Goal: Check status: Check status

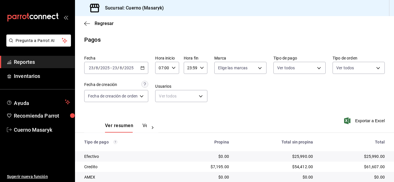
scroll to position [82, 0]
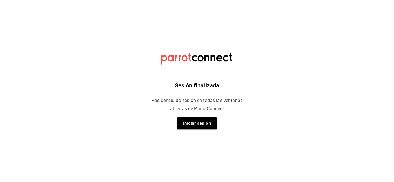
click at [204, 117] on div "Sesión finalizada Has concluido sesión en todas las ventanas abiertas de Parrot…" at bounding box center [196, 91] width 145 height 182
click at [207, 122] on button "Iniciar sesión" at bounding box center [197, 124] width 40 height 12
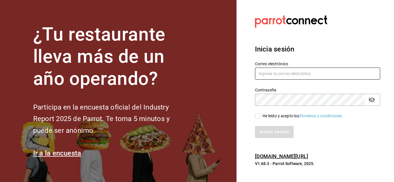
type input "[EMAIL_ADDRESS][DOMAIN_NAME]"
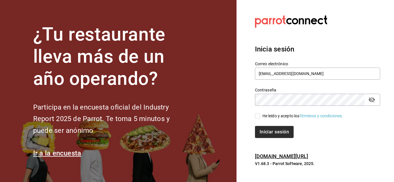
drag, startPoint x: 257, startPoint y: 117, endPoint x: 269, endPoint y: 126, distance: 14.4
click at [257, 117] on input "He leído y acepto los Términos y condiciones." at bounding box center [257, 116] width 5 height 5
checkbox input "true"
click at [272, 133] on button "Iniciar sesión" at bounding box center [274, 132] width 39 height 12
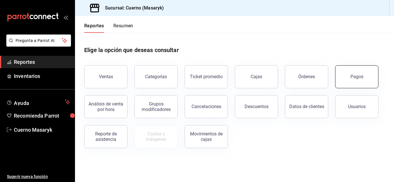
click at [363, 83] on button "Pagos" at bounding box center [356, 76] width 43 height 23
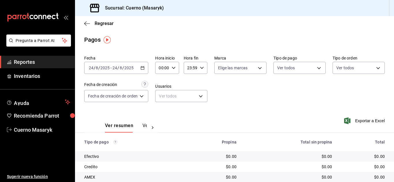
click at [174, 70] on div "00:00 Hora inicio" at bounding box center [167, 68] width 24 height 12
click at [162, 109] on span "04" at bounding box center [161, 109] width 2 height 5
click at [143, 69] on div at bounding box center [197, 91] width 394 height 182
click at [144, 68] on icon "button" at bounding box center [142, 68] width 4 height 4
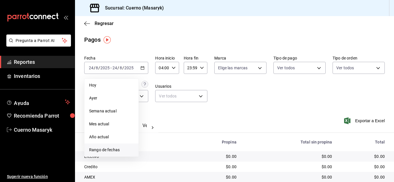
click at [90, 149] on span "Rango de fechas" at bounding box center [111, 150] width 45 height 6
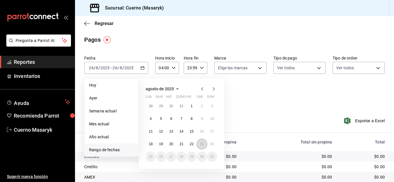
drag, startPoint x: 200, startPoint y: 144, endPoint x: 203, endPoint y: 144, distance: 3.2
click at [200, 145] on abbr "23" at bounding box center [202, 144] width 4 height 4
click at [211, 142] on abbr "24" at bounding box center [212, 144] width 4 height 4
type input "00:00"
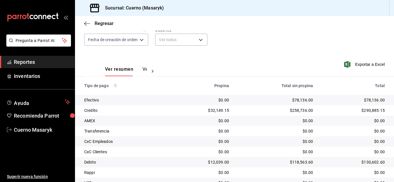
scroll to position [82, 0]
